Goal: Navigation & Orientation: Find specific page/section

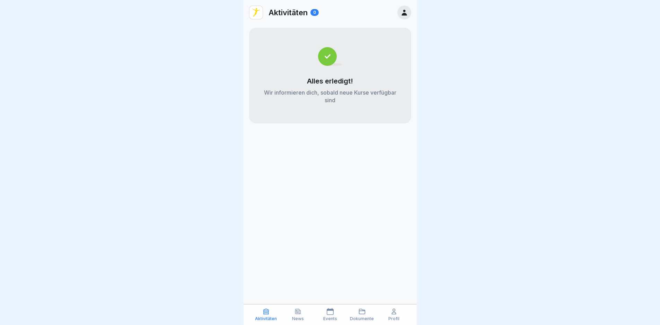
click at [297, 311] on icon at bounding box center [298, 311] width 5 height 5
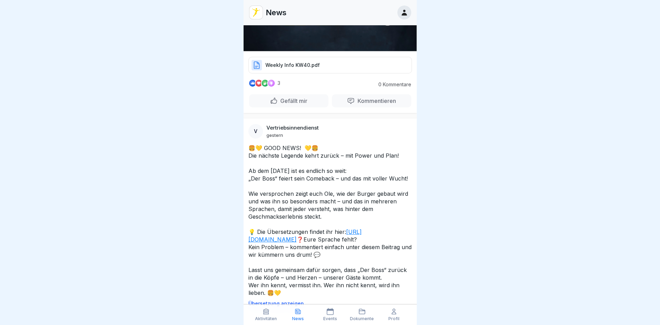
scroll to position [416, 0]
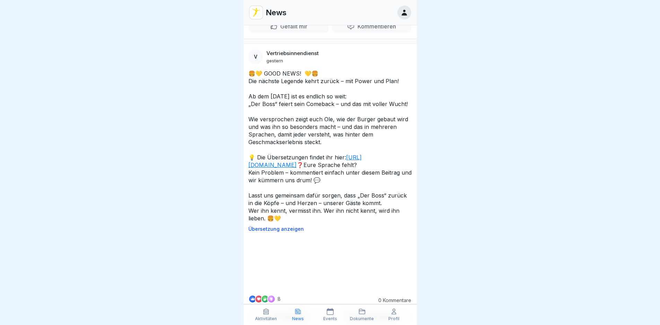
click at [400, 317] on div "Profil" at bounding box center [394, 314] width 28 height 13
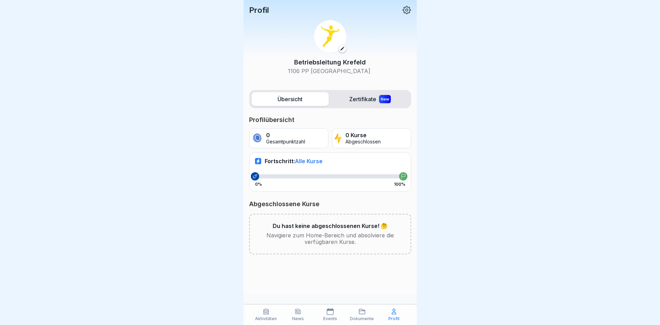
click at [364, 317] on p "Dokumente" at bounding box center [362, 319] width 24 height 5
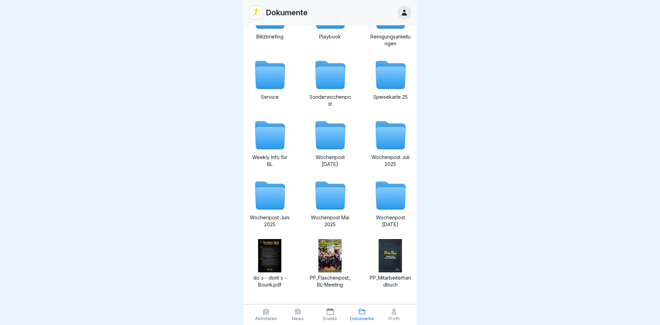
scroll to position [94, 0]
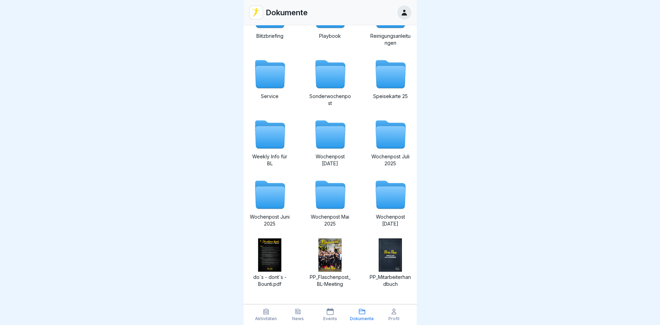
click at [293, 318] on p "News" at bounding box center [298, 319] width 12 height 5
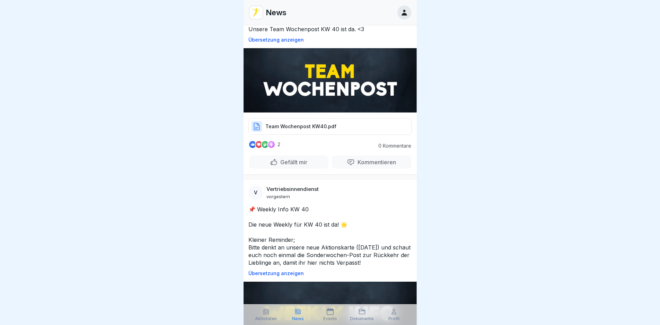
scroll to position [208, 0]
